Goal: Communication & Community: Answer question/provide support

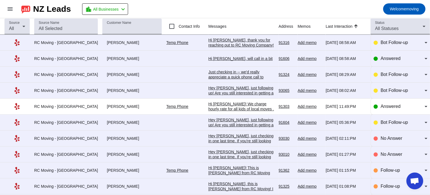
click at [166, 42] on link "Temp Phone" at bounding box center [177, 42] width 22 height 4
click at [225, 42] on div "Hi [PERSON_NAME], thank you for reaching out to RC Moving Company! In order to …" at bounding box center [241, 73] width 66 height 71
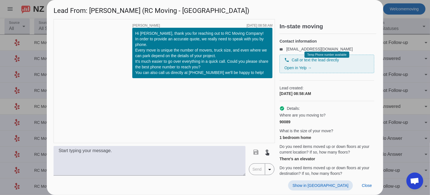
scroll to position [111, 0]
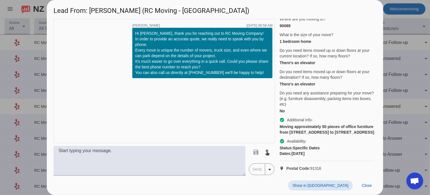
click at [393, 43] on div at bounding box center [215, 97] width 430 height 195
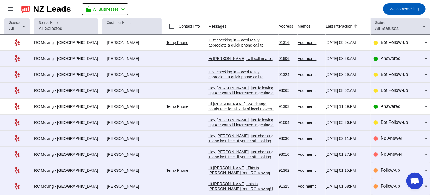
click at [225, 58] on div "Hi [PERSON_NAME], will call in a bit" at bounding box center [241, 58] width 66 height 5
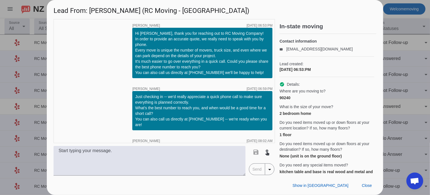
scroll to position [57, 0]
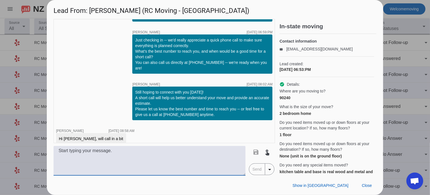
click at [103, 151] on textarea at bounding box center [150, 161] width 192 height 30
type textarea "Sounds good! Best, Helen"
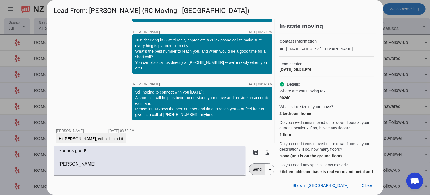
click at [260, 173] on span "Send" at bounding box center [257, 169] width 16 height 11
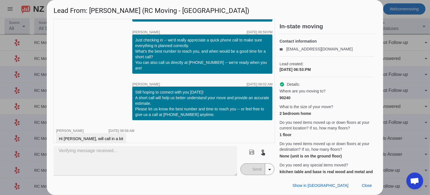
scroll to position [0, 0]
click at [269, 172] on mat-icon "arrow_drop_down" at bounding box center [269, 169] width 7 height 7
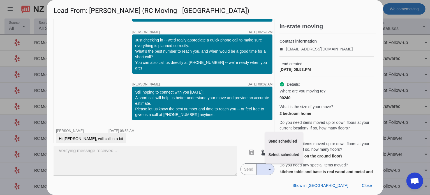
click at [142, 154] on div at bounding box center [215, 97] width 430 height 195
click at [401, 35] on div at bounding box center [215, 97] width 430 height 195
